Goal: Use online tool/utility: Utilize a website feature to perform a specific function

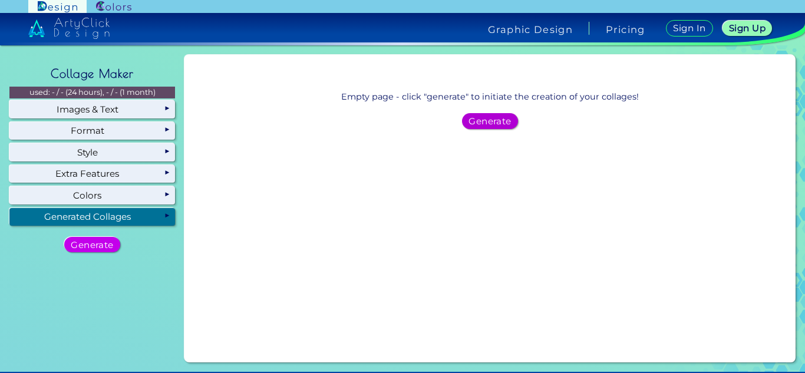
click at [487, 120] on h5 "Generate" at bounding box center [490, 121] width 38 height 8
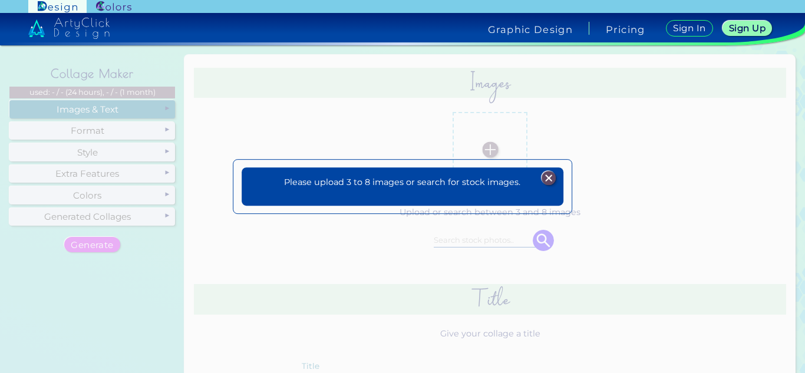
click at [547, 176] on img at bounding box center [549, 179] width 14 height 14
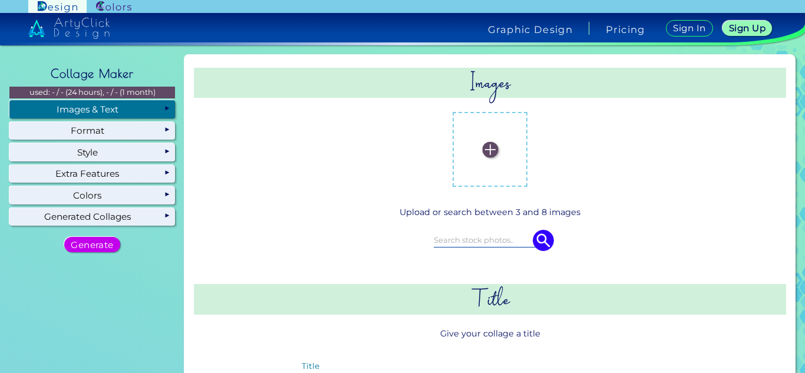
click at [479, 144] on label at bounding box center [490, 149] width 63 height 63
click at [0, 0] on input "file" at bounding box center [0, 0] width 0 height 0
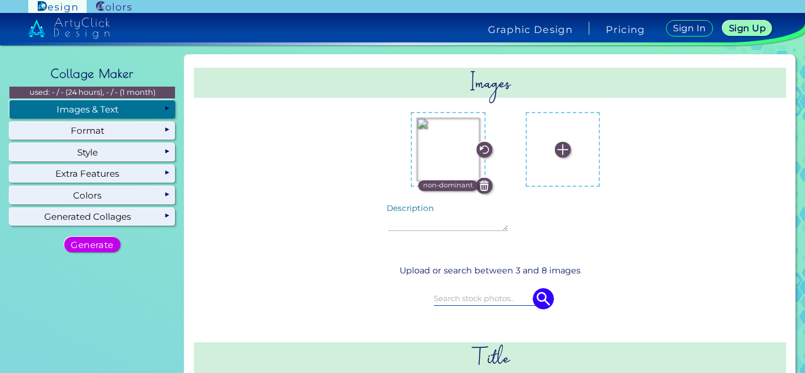
click at [555, 156] on img at bounding box center [563, 150] width 16 height 16
click at [0, 0] on input "file" at bounding box center [0, 0] width 0 height 0
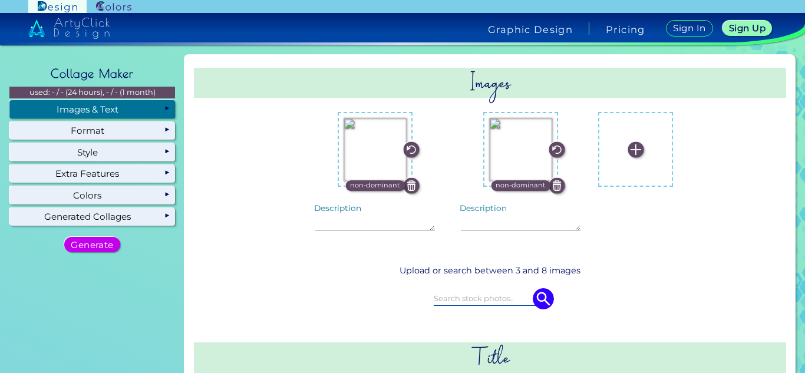
click at [628, 147] on img at bounding box center [636, 150] width 16 height 16
click at [0, 0] on input "file" at bounding box center [0, 0] width 0 height 0
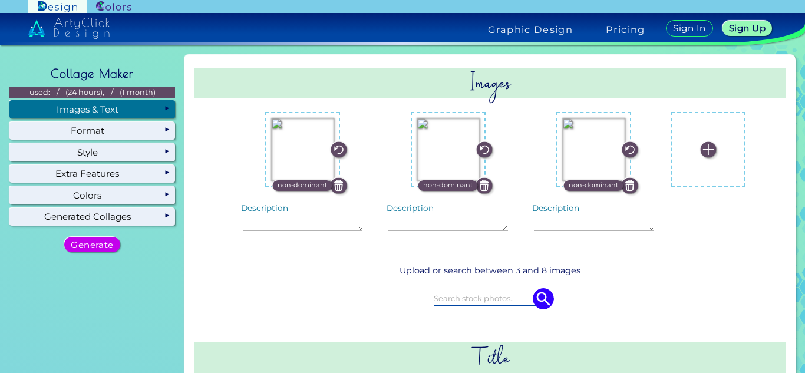
click at [622, 183] on img at bounding box center [630, 185] width 16 height 16
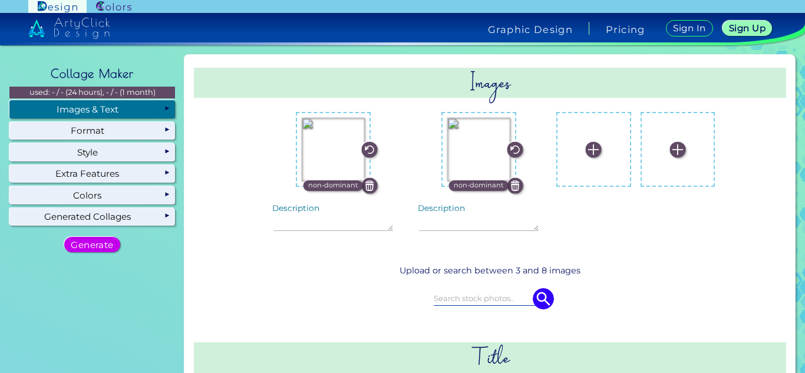
click at [507, 181] on img at bounding box center [515, 185] width 16 height 16
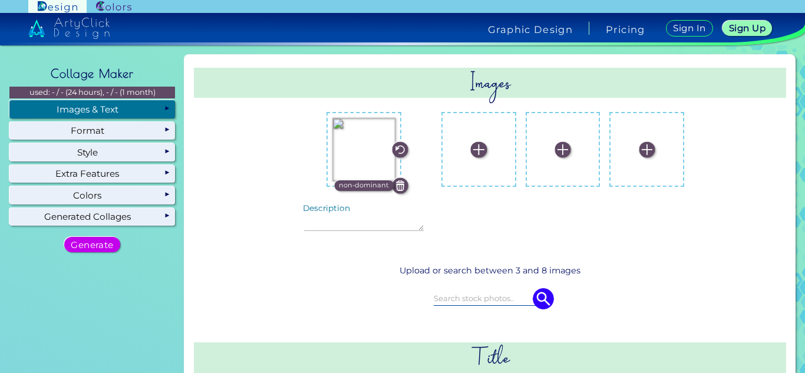
click at [400, 183] on img at bounding box center [400, 185] width 16 height 16
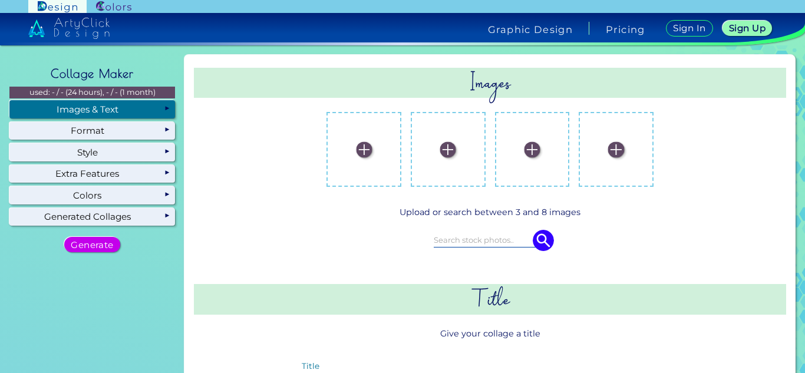
click at [358, 147] on img at bounding box center [364, 150] width 16 height 16
click at [0, 0] on input "file" at bounding box center [0, 0] width 0 height 0
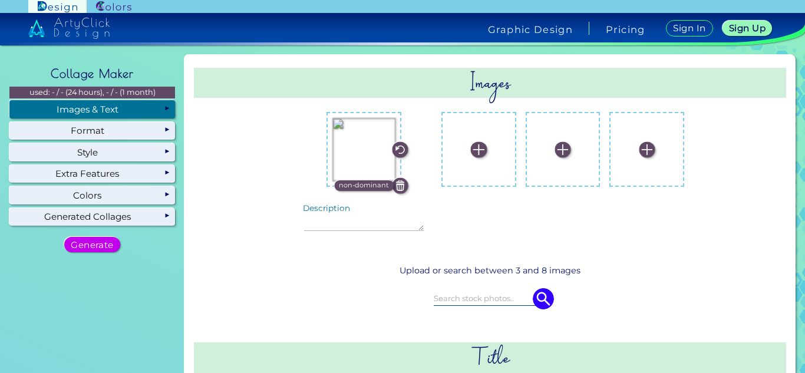
click at [471, 152] on img at bounding box center [479, 150] width 16 height 16
click at [0, 0] on input "file" at bounding box center [0, 0] width 0 height 0
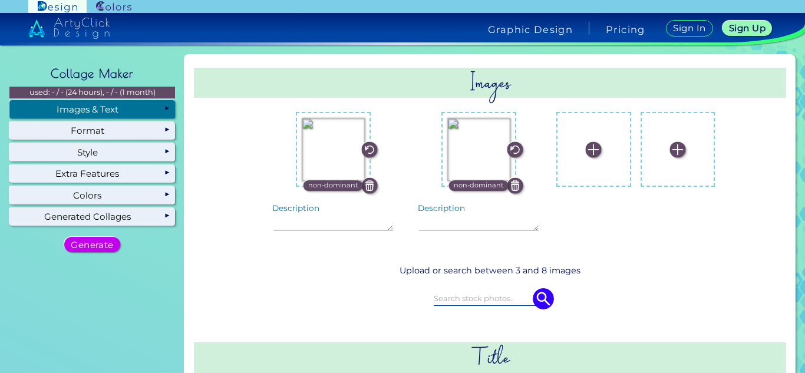
click at [586, 146] on img at bounding box center [594, 150] width 16 height 16
click at [0, 0] on input "file" at bounding box center [0, 0] width 0 height 0
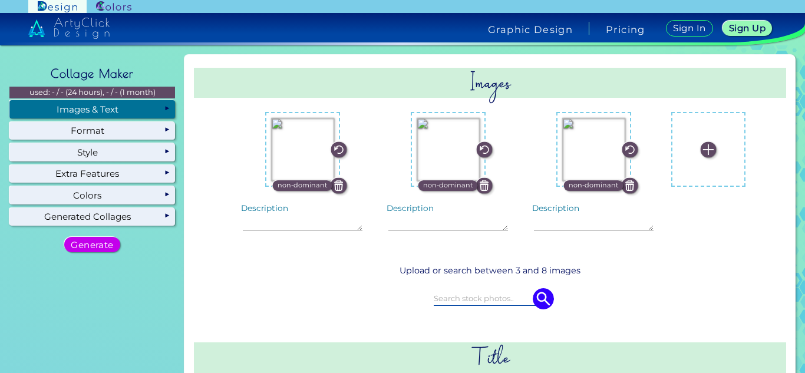
click at [700, 148] on img at bounding box center [708, 150] width 16 height 16
click at [0, 0] on input "file" at bounding box center [0, 0] width 0 height 0
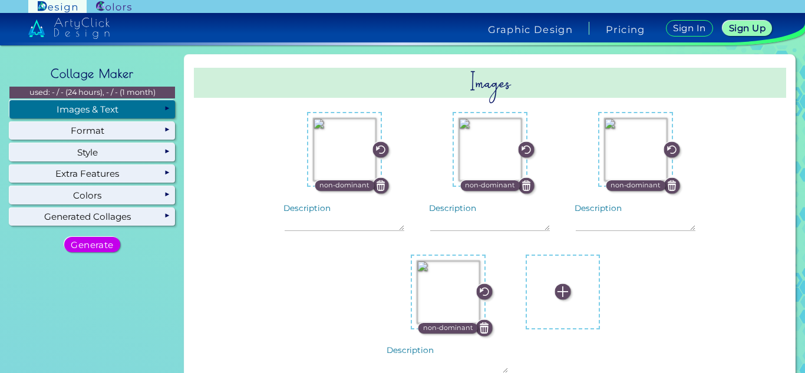
click at [558, 291] on img at bounding box center [563, 292] width 16 height 16
click at [0, 0] on input "file" at bounding box center [0, 0] width 0 height 0
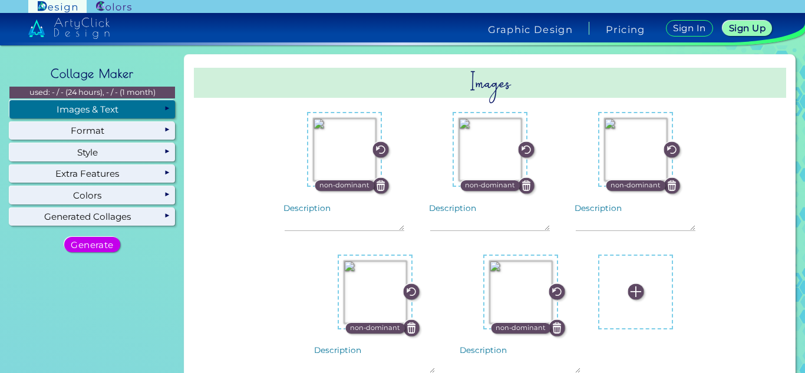
click at [628, 291] on img at bounding box center [636, 292] width 16 height 16
click at [0, 0] on input "file" at bounding box center [0, 0] width 0 height 0
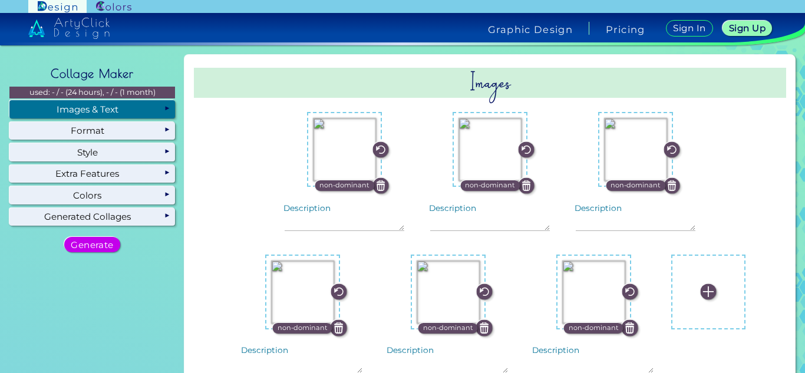
click at [700, 292] on img at bounding box center [708, 292] width 16 height 16
click at [0, 0] on input "file" at bounding box center [0, 0] width 0 height 0
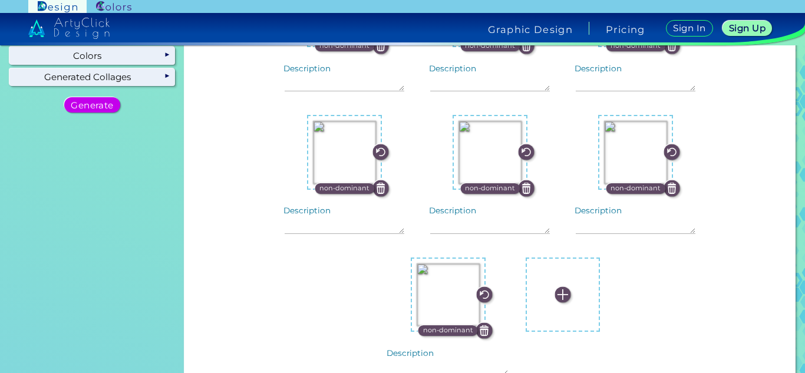
scroll to position [160, 0]
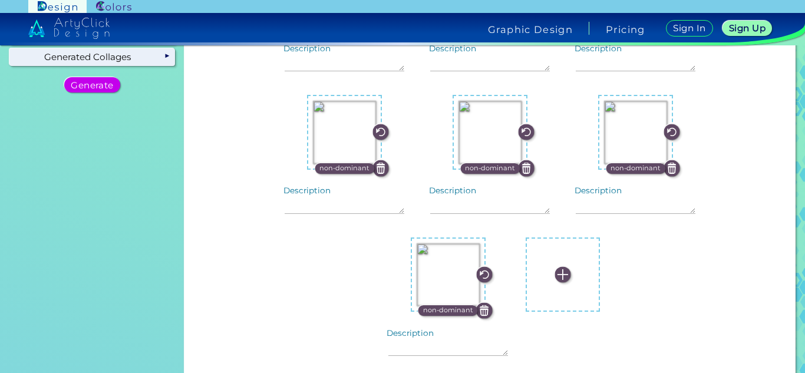
click at [555, 278] on img at bounding box center [563, 275] width 16 height 16
click at [0, 0] on input "file" at bounding box center [0, 0] width 0 height 0
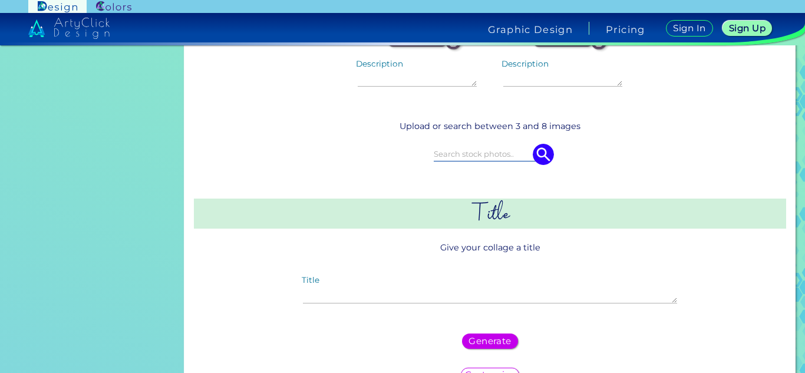
scroll to position [433, 0]
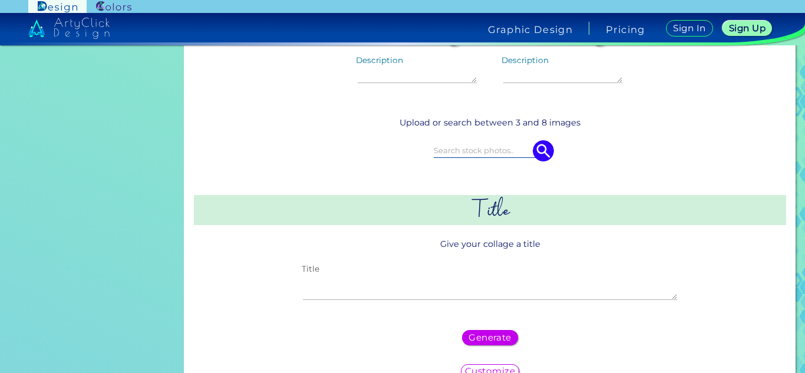
click at [495, 294] on textarea "Title" at bounding box center [490, 287] width 374 height 25
type textarea "Pretty 13"
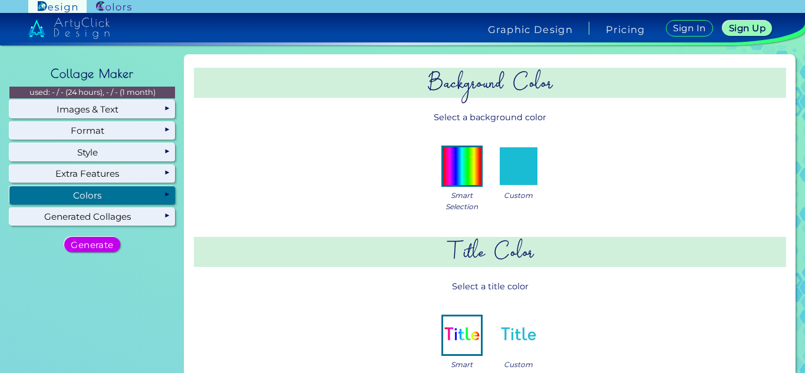
click at [111, 203] on div "Colors" at bounding box center [92, 195] width 166 height 18
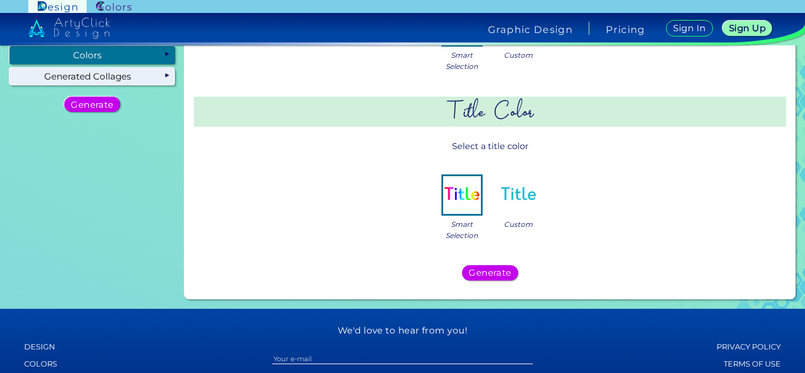
scroll to position [154, 0]
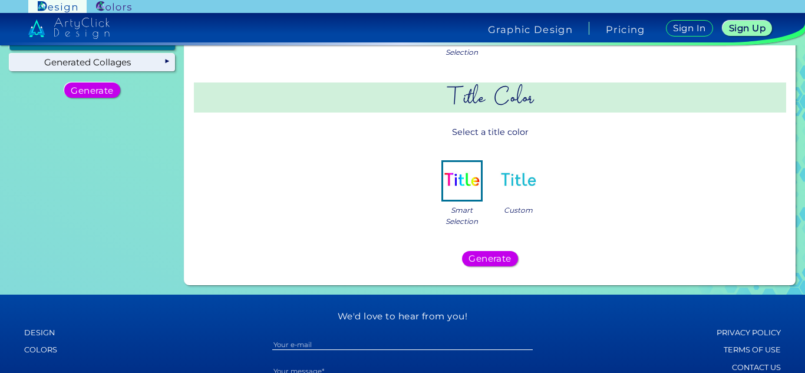
click at [521, 176] on img at bounding box center [519, 181] width 38 height 38
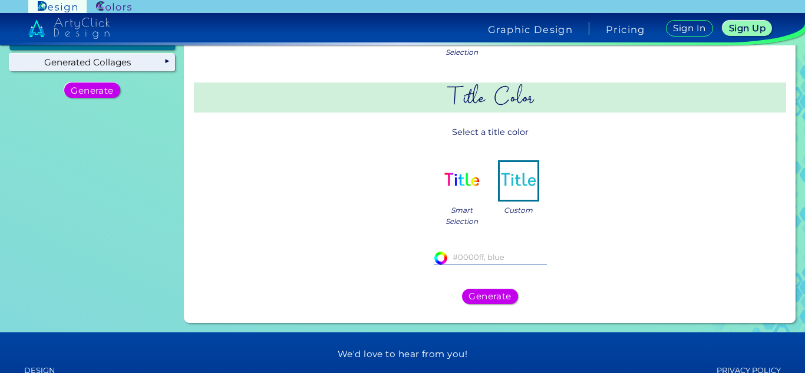
click at [460, 256] on input at bounding box center [490, 257] width 113 height 13
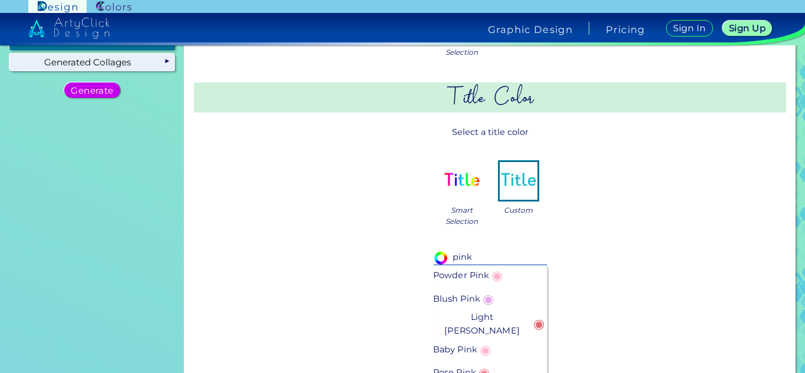
type input "pink"
click at [486, 301] on span "◉" at bounding box center [488, 298] width 17 height 23
type input "#e6a9ec"
type input "Blush Pink"
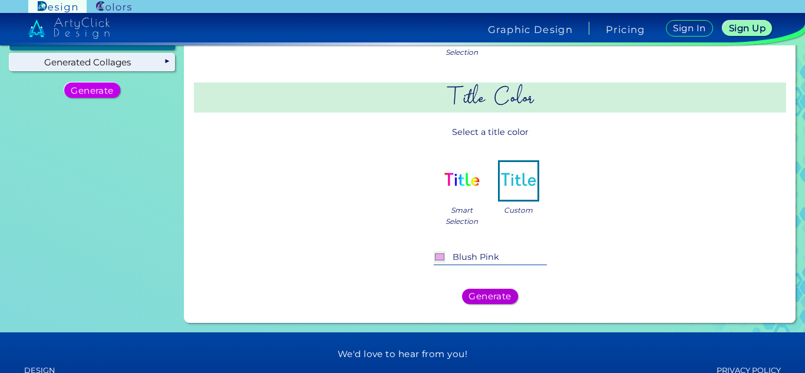
click at [502, 292] on h5 "Generate" at bounding box center [490, 296] width 38 height 8
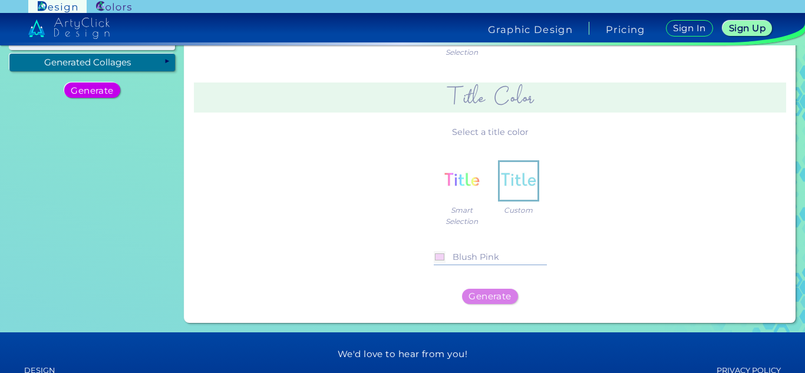
scroll to position [0, 0]
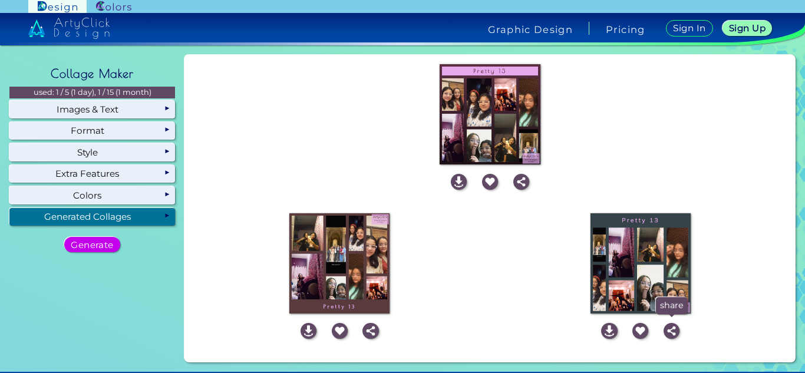
click at [668, 328] on img at bounding box center [672, 331] width 16 height 16
click at [671, 330] on img at bounding box center [672, 331] width 16 height 16
click at [601, 330] on img at bounding box center [609, 331] width 16 height 16
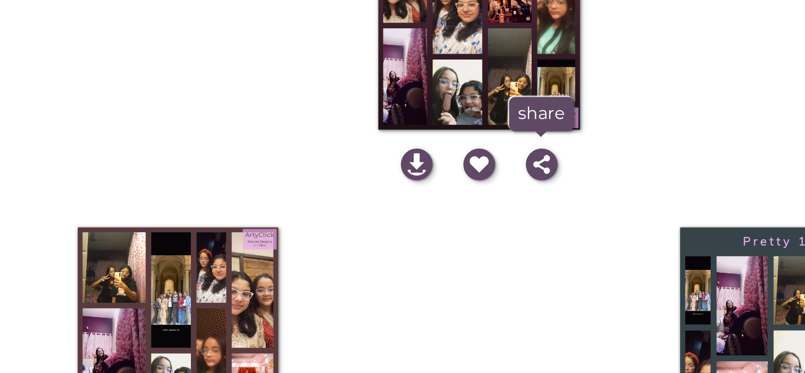
click at [531, 176] on div "share" at bounding box center [521, 183] width 31 height 18
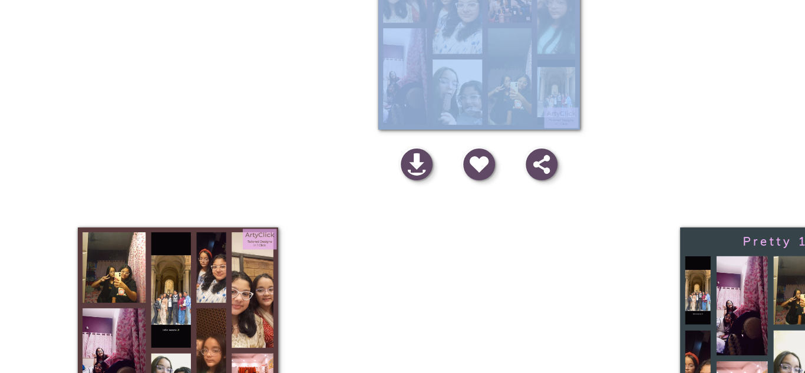
drag, startPoint x: 560, startPoint y: 160, endPoint x: 564, endPoint y: 197, distance: 36.8
click at [564, 197] on div "Empty page - click "generate" to initiate the creation of your collages! Genera…" at bounding box center [490, 134] width 602 height 149
click at [580, 166] on div "Empty page - click "generate" to initiate the creation of your collages! Genera…" at bounding box center [490, 115] width 602 height 110
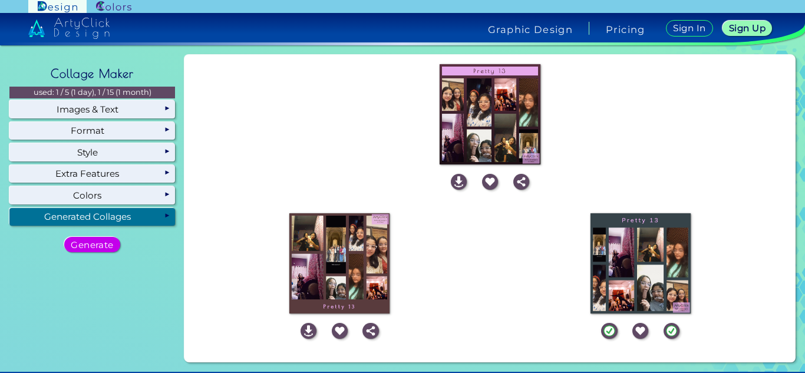
click at [90, 18] on img at bounding box center [68, 28] width 81 height 21
